Goal: Task Accomplishment & Management: Manage account settings

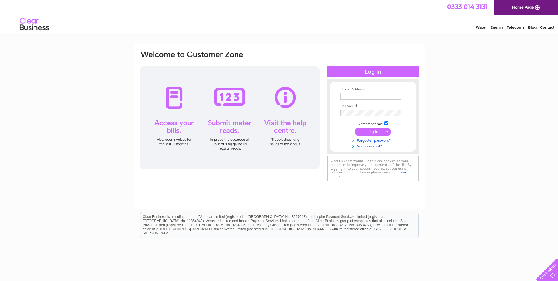
type input "jenkinscathal@gmail.com"
click at [376, 131] on input "submit" at bounding box center [373, 131] width 36 height 8
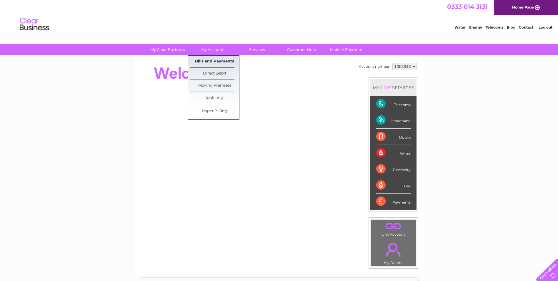
click at [206, 59] on link "Bills and Payments" at bounding box center [214, 62] width 49 height 12
click at [206, 60] on link "Bills and Payments" at bounding box center [214, 62] width 49 height 12
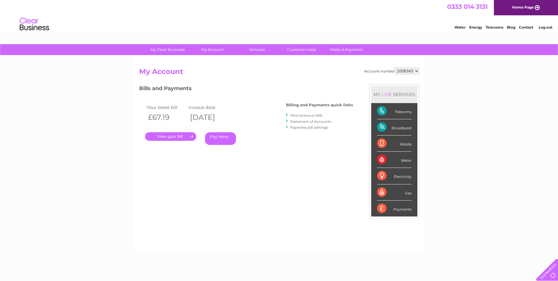
click at [182, 136] on link "." at bounding box center [170, 136] width 51 height 9
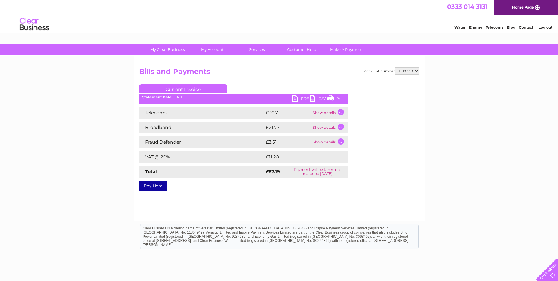
click at [301, 98] on link "PDF" at bounding box center [301, 99] width 18 height 9
